Goal: Information Seeking & Learning: Learn about a topic

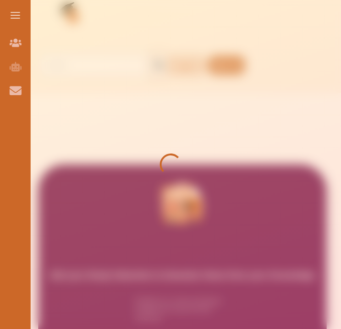
scroll to position [27, 0]
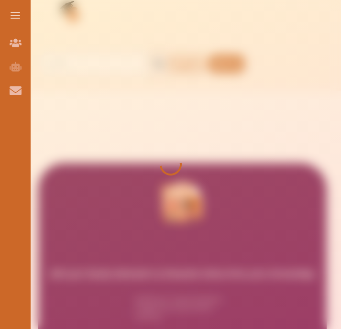
click at [176, 223] on div at bounding box center [170, 164] width 341 height 329
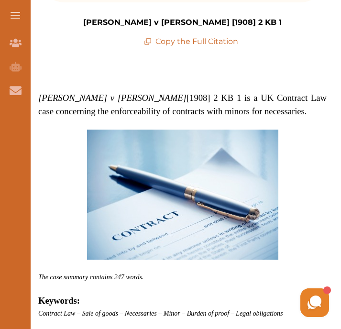
scroll to position [333, 0]
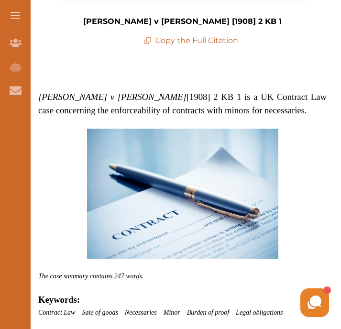
click at [104, 107] on span "[PERSON_NAME] v [PERSON_NAME] [1908] 2 KB 1 is a UK Contract Law case concernin…" at bounding box center [182, 103] width 288 height 23
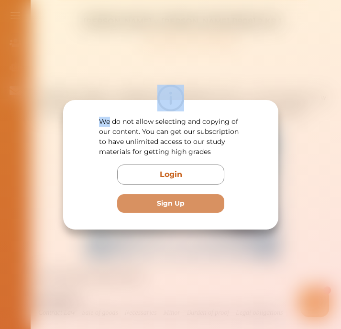
click at [104, 107] on div at bounding box center [170, 98] width 215 height 27
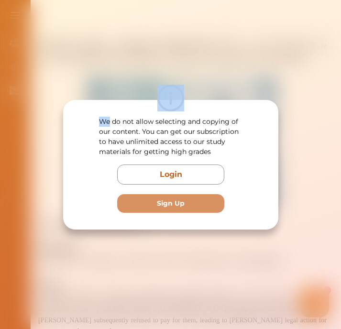
click at [261, 78] on div "We do not allow selecting and copying of our content. You can get our subscript…" at bounding box center [170, 164] width 341 height 329
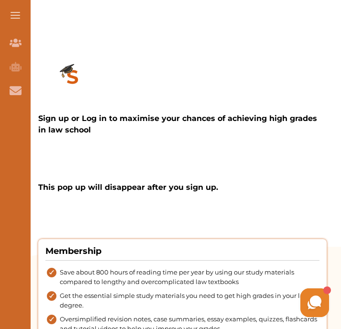
scroll to position [1551, 0]
